Goal: Use online tool/utility: Utilize a website feature to perform a specific function

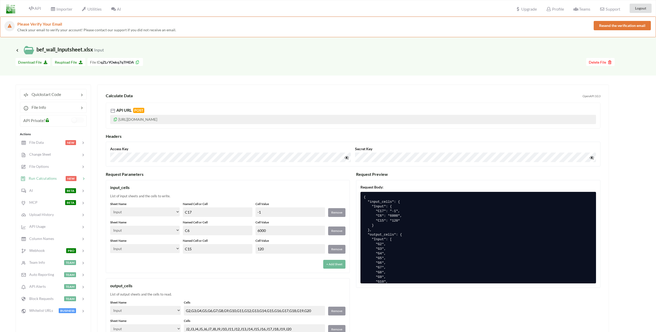
select select "Input"
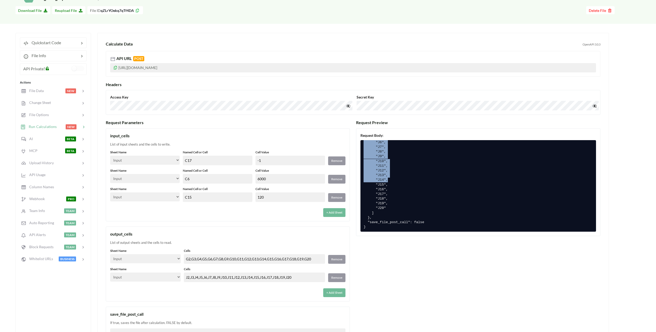
scroll to position [159, 0]
drag, startPoint x: 365, startPoint y: 146, endPoint x: 419, endPoint y: 180, distance: 63.6
click at [419, 180] on pre "{ "input_cells": { "Input": { "C17": "-1", "C6": "6000", "C15": "120" } }, "out…" at bounding box center [477, 186] width 235 height 92
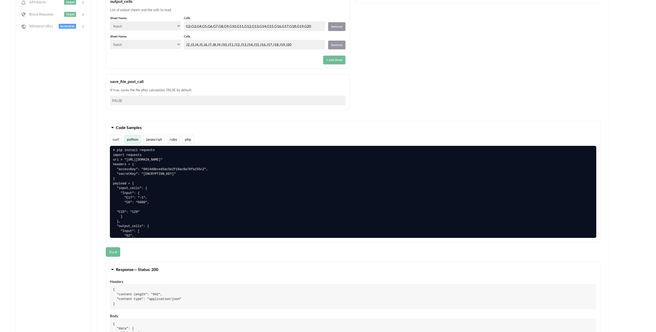
scroll to position [0, 0]
click at [114, 157] on pre "# pip install requests import requests url = "https://api.apispreadsheets.com/c…" at bounding box center [353, 192] width 486 height 92
click at [123, 163] on pre "# pip install requests import requests url = "https://api.apispreadsheets.com/c…" at bounding box center [353, 192] width 486 height 92
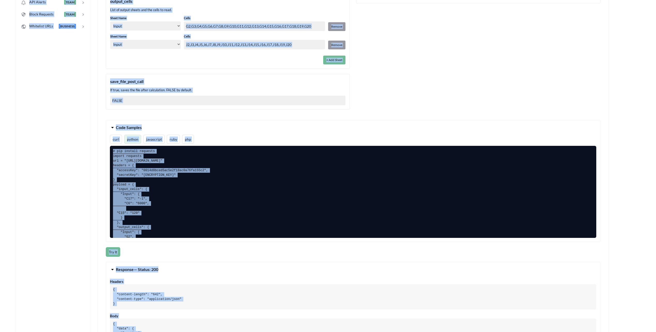
click at [129, 178] on pre "# pip install requests import requests url = "https://api.apispreadsheets.com/c…" at bounding box center [353, 192] width 486 height 92
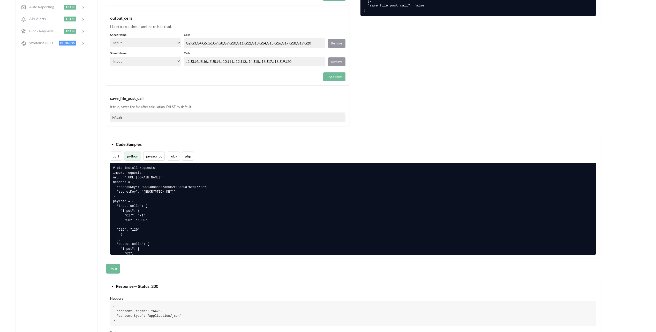
scroll to position [259, 0]
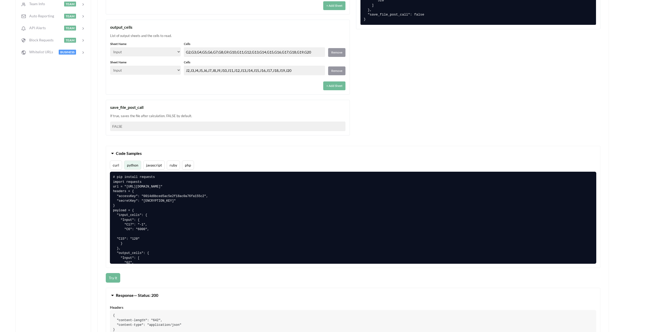
drag, startPoint x: 149, startPoint y: 232, endPoint x: 111, endPoint y: 174, distance: 70.3
click at [111, 174] on pre "# pip install requests import requests url = "https://api.apispreadsheets.com/c…" at bounding box center [353, 218] width 486 height 92
copy pre "# pip install requests import requests url = "https://api.apispreadsheets.com/c…"
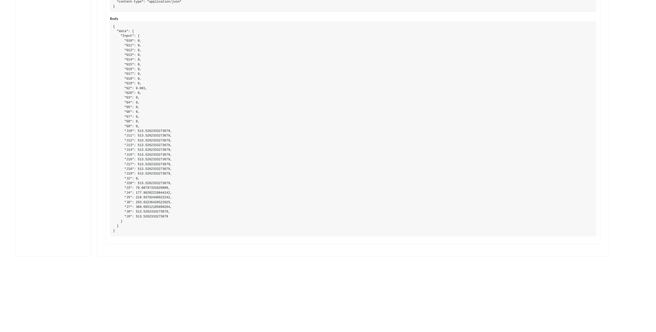
scroll to position [595, 0]
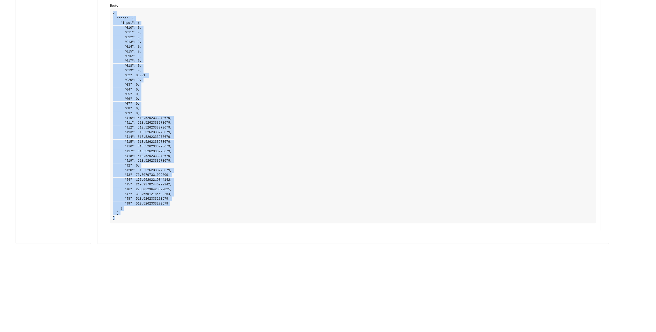
drag, startPoint x: 131, startPoint y: 220, endPoint x: 100, endPoint y: 9, distance: 213.7
copy pre "{ "data": { "Input": { "G10": 0, "G11": 0, "G12": 0, "G13": 0, "G14": 0, "G15":…"
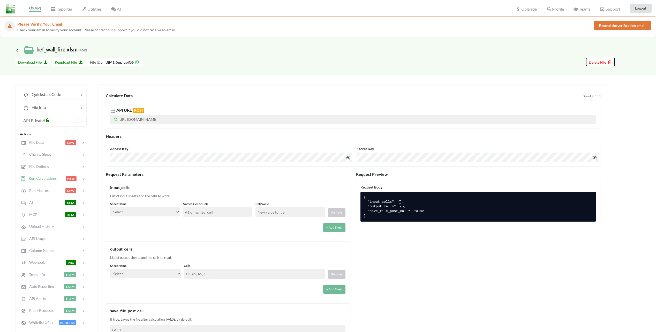
click at [599, 62] on span "Delete File" at bounding box center [600, 62] width 23 height 4
click at [585, 28] on button "Delete File" at bounding box center [582, 30] width 28 height 9
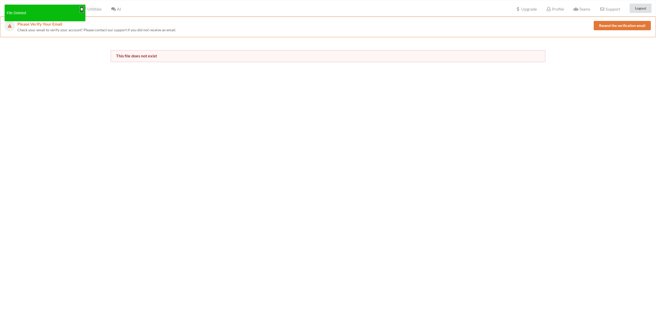
click at [81, 8] on button "✖" at bounding box center [81, 9] width 3 height 5
click at [85, 70] on div "Please Verify Your Email Check your email to verify your account! Please contac…" at bounding box center [328, 183] width 656 height 332
click at [33, 8] on icon at bounding box center [31, 8] width 5 height 4
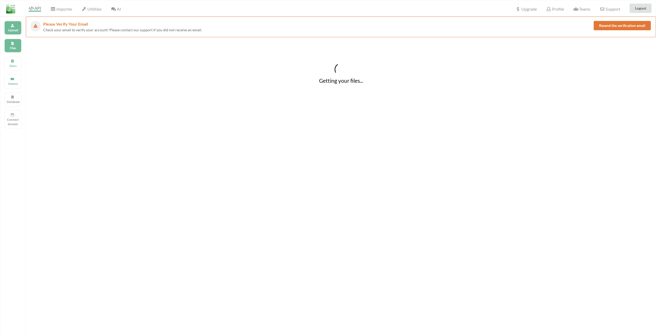
click at [14, 30] on p "Upload" at bounding box center [13, 30] width 12 height 4
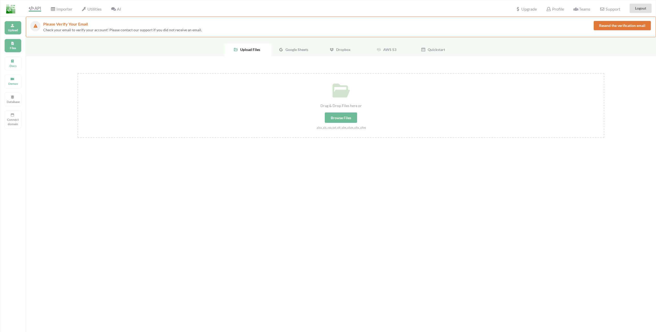
click at [16, 46] on p "Files" at bounding box center [13, 48] width 12 height 4
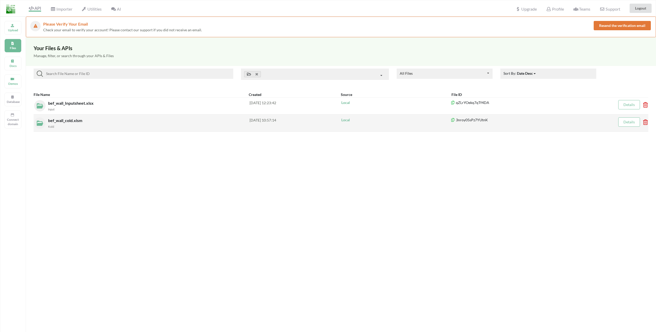
click at [645, 122] on icon at bounding box center [644, 120] width 2 height 2
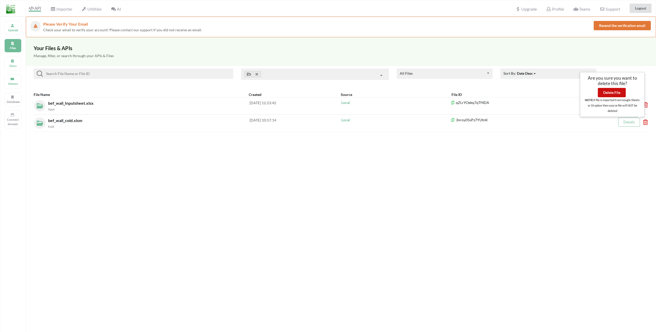
click at [620, 91] on button "Delete File" at bounding box center [612, 92] width 28 height 9
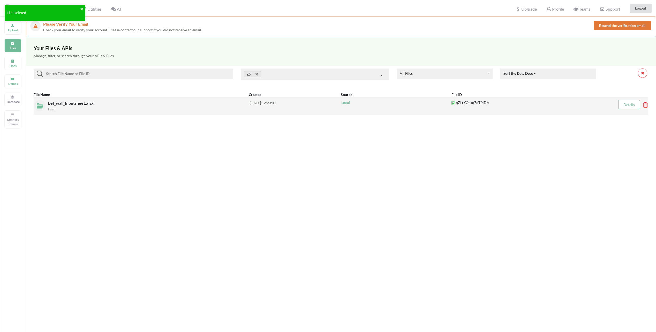
click at [645, 104] on icon at bounding box center [644, 103] width 2 height 2
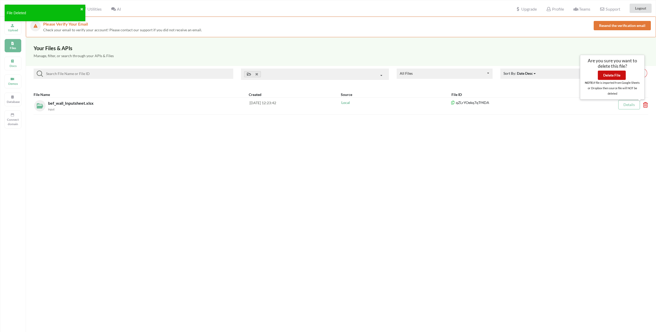
click at [611, 75] on button "Delete File" at bounding box center [612, 75] width 28 height 9
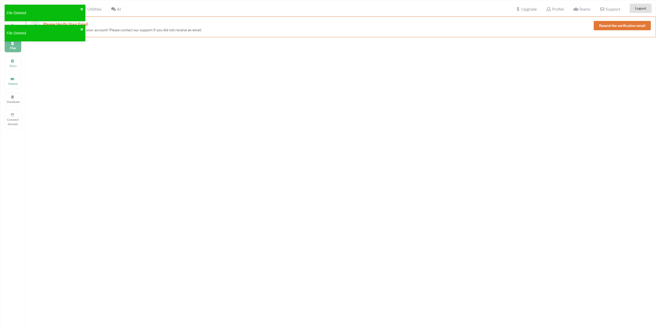
click at [562, 153] on div at bounding box center [341, 203] width 630 height 332
drag, startPoint x: 96, startPoint y: 97, endPoint x: 57, endPoint y: 78, distance: 43.8
click at [96, 97] on div at bounding box center [341, 82] width 630 height 91
click at [81, 30] on button "✖" at bounding box center [81, 29] width 3 height 5
click at [81, 10] on button "✖" at bounding box center [81, 9] width 3 height 5
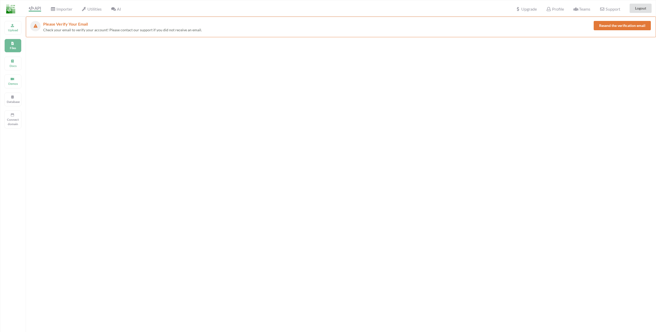
click at [79, 68] on div at bounding box center [341, 82] width 630 height 91
click at [10, 27] on div "Upload" at bounding box center [12, 28] width 17 height 14
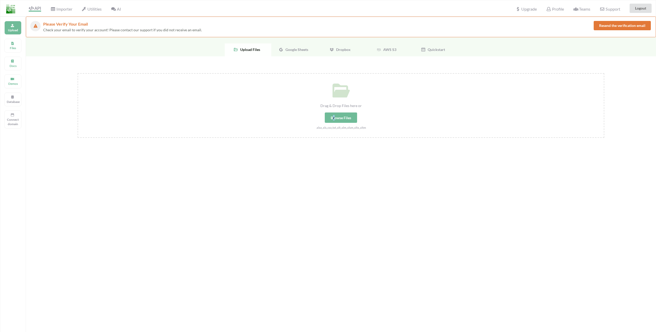
click at [334, 118] on div "Browse Files" at bounding box center [341, 117] width 32 height 10
drag, startPoint x: 334, startPoint y: 118, endPoint x: 342, endPoint y: 161, distance: 43.4
click at [340, 172] on div "Drag & Drop Files here or Browse Files .xlsx,.xls,.csv,.txt,.xlt,.xlm,.xlsm,.xl…" at bounding box center [341, 159] width 630 height 206
click at [340, 118] on div "Browse Files" at bounding box center [341, 117] width 32 height 10
click at [78, 73] on input "Drag & Drop Files here or Browse Files .xlsx,.xls,.csv,.txt,.xlt,.xlm,.xlsm,.xl…" at bounding box center [78, 73] width 0 height 0
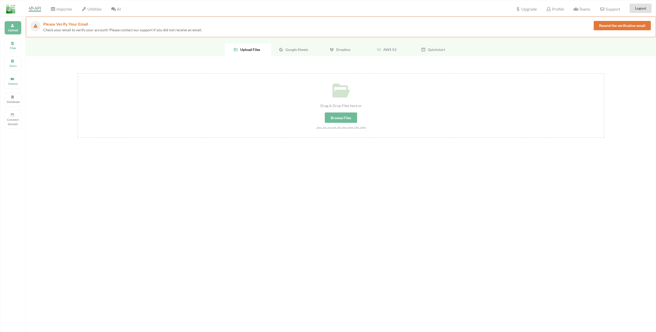
type input "C:\fakepath\bef_wall_Inputsheet.xlsx"
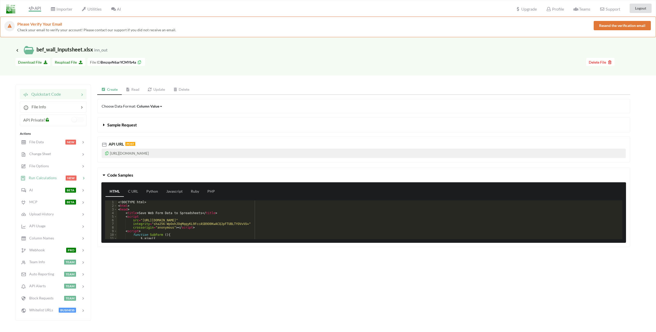
click at [48, 177] on span "Run Calculations" at bounding box center [41, 178] width 31 height 4
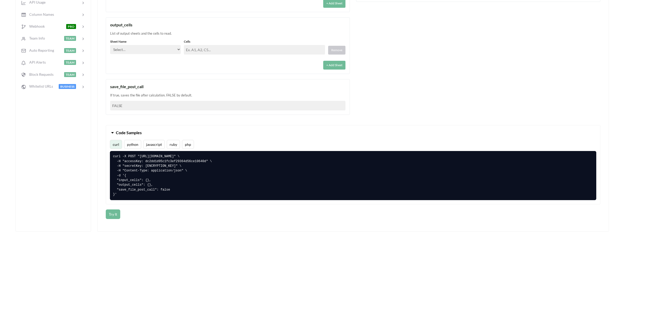
scroll to position [284, 0]
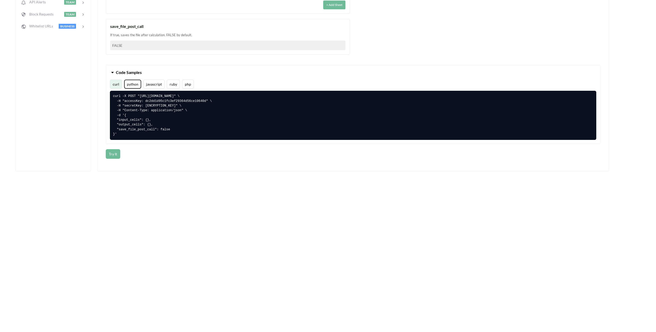
click at [132, 85] on button "python" at bounding box center [132, 84] width 17 height 9
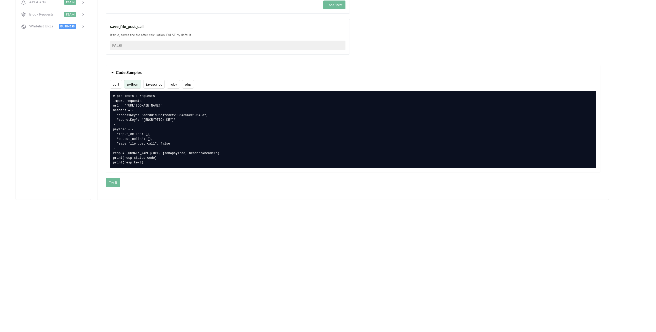
click at [150, 116] on pre "# pip install requests import requests url = "[URL][DOMAIN_NAME]" headers = { "…" at bounding box center [353, 130] width 486 height 78
drag, startPoint x: 150, startPoint y: 116, endPoint x: 180, endPoint y: 117, distance: 29.8
click at [176, 116] on pre "# pip install requests import requests url = "[URL][DOMAIN_NAME]" headers = { "…" at bounding box center [353, 130] width 486 height 78
drag, startPoint x: 122, startPoint y: 124, endPoint x: 102, endPoint y: 110, distance: 24.9
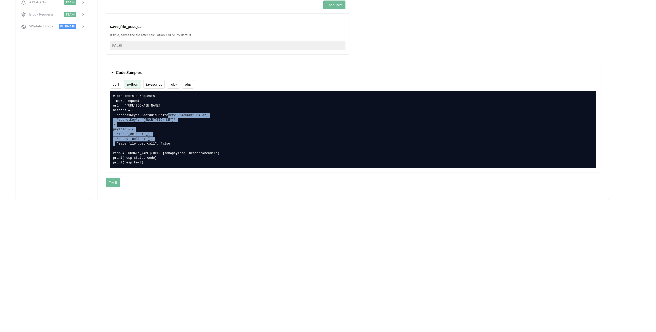
copy pre "headers = { "accessKey": "dc2dd1d95c1fc3ef29364d56ce10640d", "secretKey": "[ENC…"
click at [206, 212] on div "Please Verify Your Email Check your email to verify your account! Please contac…" at bounding box center [328, 46] width 656 height 628
click at [191, 247] on div "Please Verify Your Email Check your email to verify your account! Please contac…" at bounding box center [328, 46] width 656 height 628
drag, startPoint x: 331, startPoint y: 263, endPoint x: 305, endPoint y: 253, distance: 28.7
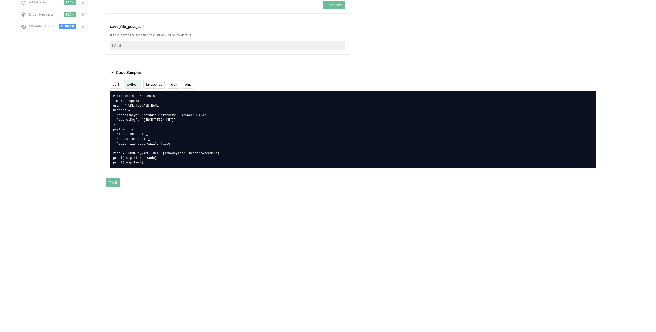
click at [331, 263] on div "Please Verify Your Email Check your email to verify your account! Please contac…" at bounding box center [328, 46] width 656 height 628
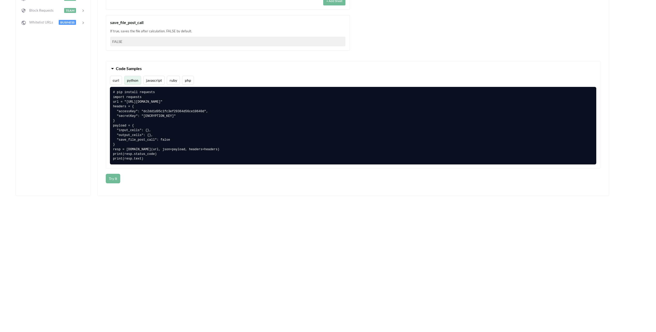
scroll to position [267, 0]
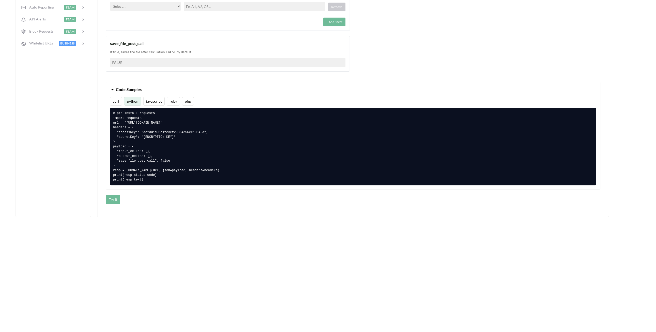
drag, startPoint x: 122, startPoint y: 182, endPoint x: 110, endPoint y: 176, distance: 12.8
click at [110, 176] on pre "# pip install requests import requests url = "[URL][DOMAIN_NAME]" headers = { "…" at bounding box center [353, 147] width 486 height 78
click at [244, 93] on button "Code Samples" at bounding box center [353, 89] width 494 height 14
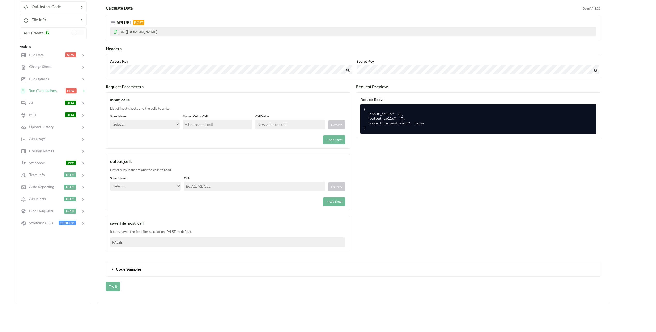
scroll to position [86, 0]
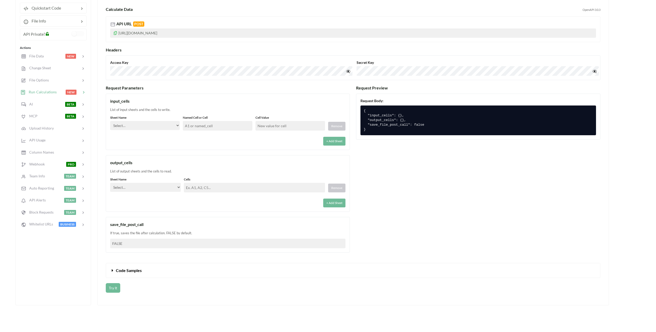
drag, startPoint x: 172, startPoint y: 126, endPoint x: 170, endPoint y: 130, distance: 4.5
click at [172, 126] on select "Select… inn_out Kold Brand Ark1 Firsidig Makro" at bounding box center [145, 125] width 70 height 9
select select "inn_out"
click at [110, 121] on select "Select… inn_out Kold Brand Ark1 Firsidig Makro" at bounding box center [145, 125] width 70 height 9
click at [202, 130] on input "text" at bounding box center [218, 126] width 70 height 10
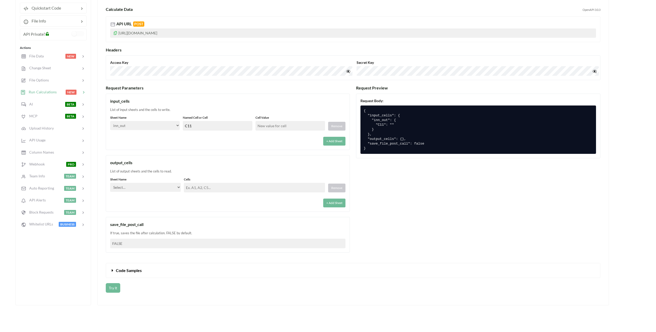
type input "C11"
click at [271, 128] on input "text" at bounding box center [290, 126] width 70 height 10
click at [274, 127] on input "text" at bounding box center [290, 126] width 70 height 10
type input "5"
click at [244, 143] on div "+ Add Sheet" at bounding box center [227, 140] width 235 height 12
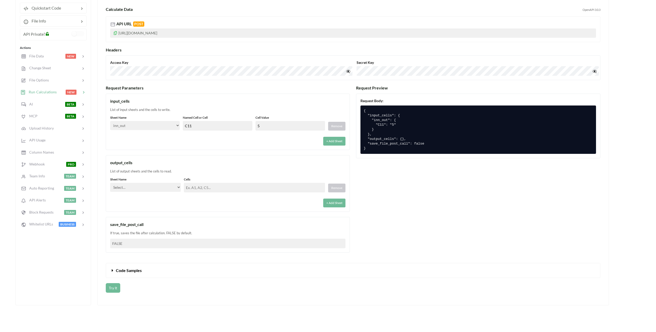
click at [154, 188] on select "Select… inn_out Kold Brand Ark1 Firsidig Makro" at bounding box center [145, 187] width 71 height 9
select select "inn_out"
click at [110, 183] on select "Select… inn_out Kold Brand Ark1 Firsidig Makro" at bounding box center [145, 187] width 71 height 9
click at [204, 186] on input "text" at bounding box center [254, 188] width 141 height 10
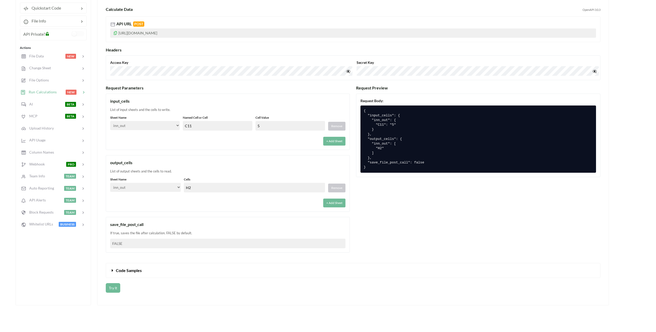
click at [206, 175] on div "output_cells List of output sheets and the cells to read. Sheet Name Select… in…" at bounding box center [228, 183] width 244 height 57
click at [198, 189] on input "H2" at bounding box center [254, 188] width 141 height 10
type input "H3"
click at [201, 170] on div "List of output sheets and the cells to read." at bounding box center [227, 171] width 235 height 5
click at [116, 290] on button "Try It" at bounding box center [113, 288] width 14 height 10
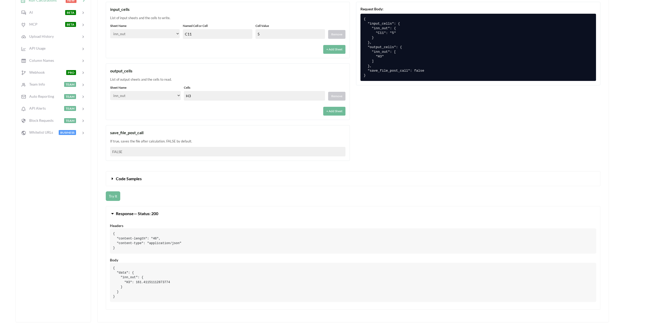
scroll to position [190, 0]
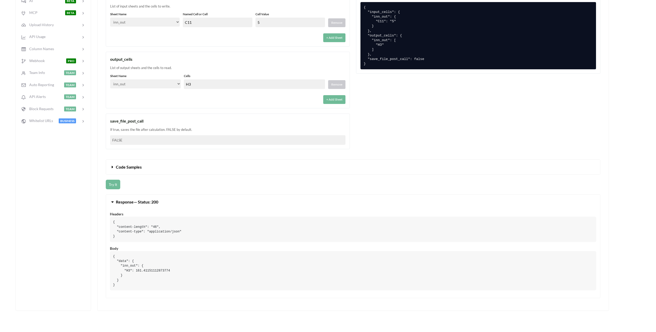
click at [119, 165] on span "Code Samples" at bounding box center [129, 166] width 26 height 5
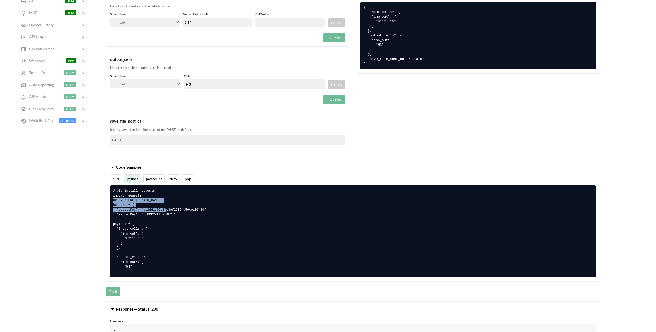
drag, startPoint x: 231, startPoint y: 200, endPoint x: 112, endPoint y: 201, distance: 118.9
click at [112, 201] on pre "# pip install requests import requests url = "[URL][DOMAIN_NAME]" headers = { "…" at bounding box center [353, 231] width 486 height 92
copy pre "url = "[URL][DOMAIN_NAME]""
